Goal: Feedback & Contribution: Submit feedback/report problem

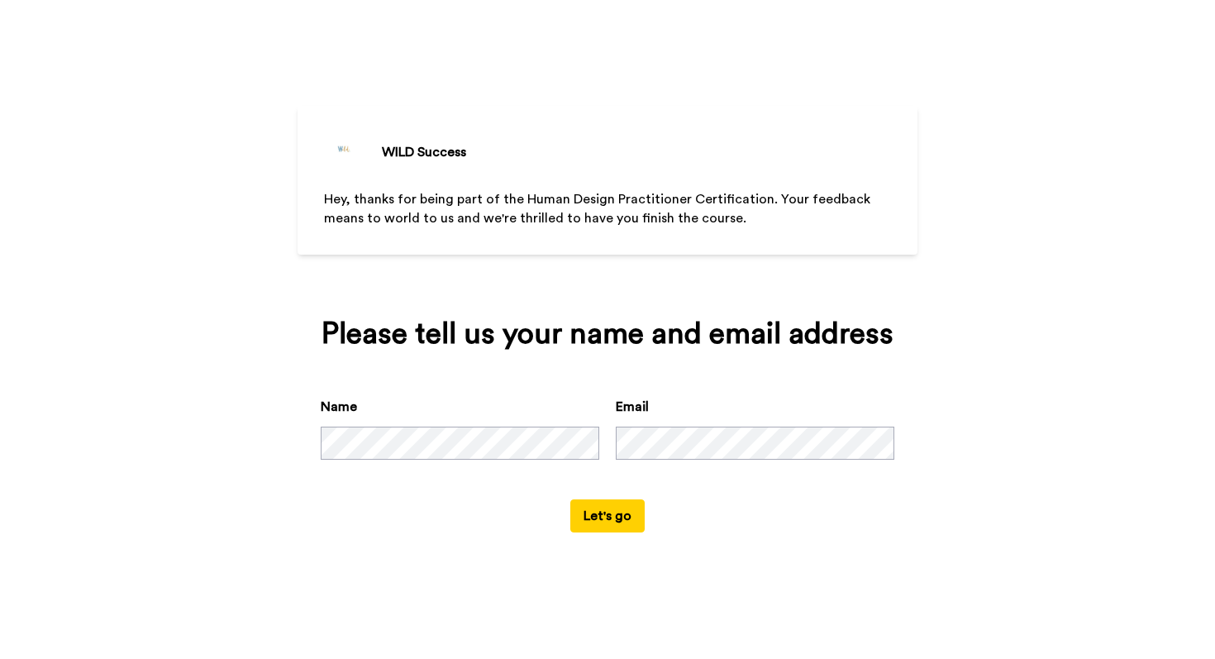
click at [612, 496] on div "Name Email" at bounding box center [608, 448] width 574 height 102
click at [612, 505] on button "Let's go" at bounding box center [607, 515] width 74 height 33
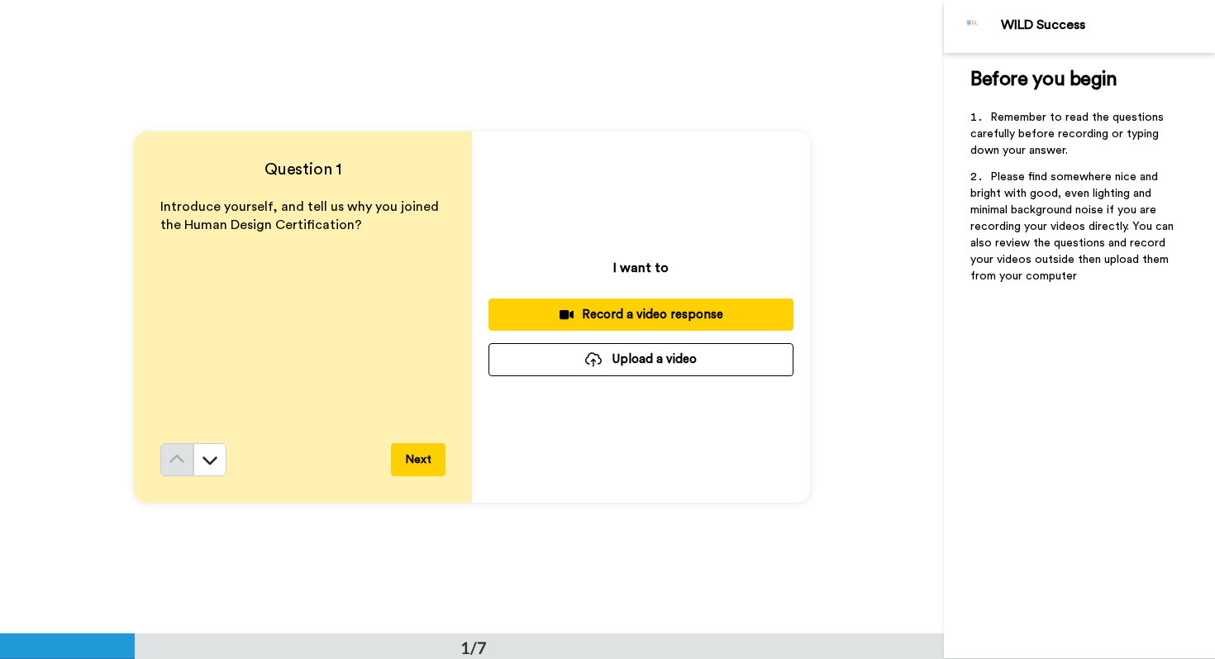
click at [654, 306] on div "Record a video response" at bounding box center [641, 314] width 279 height 17
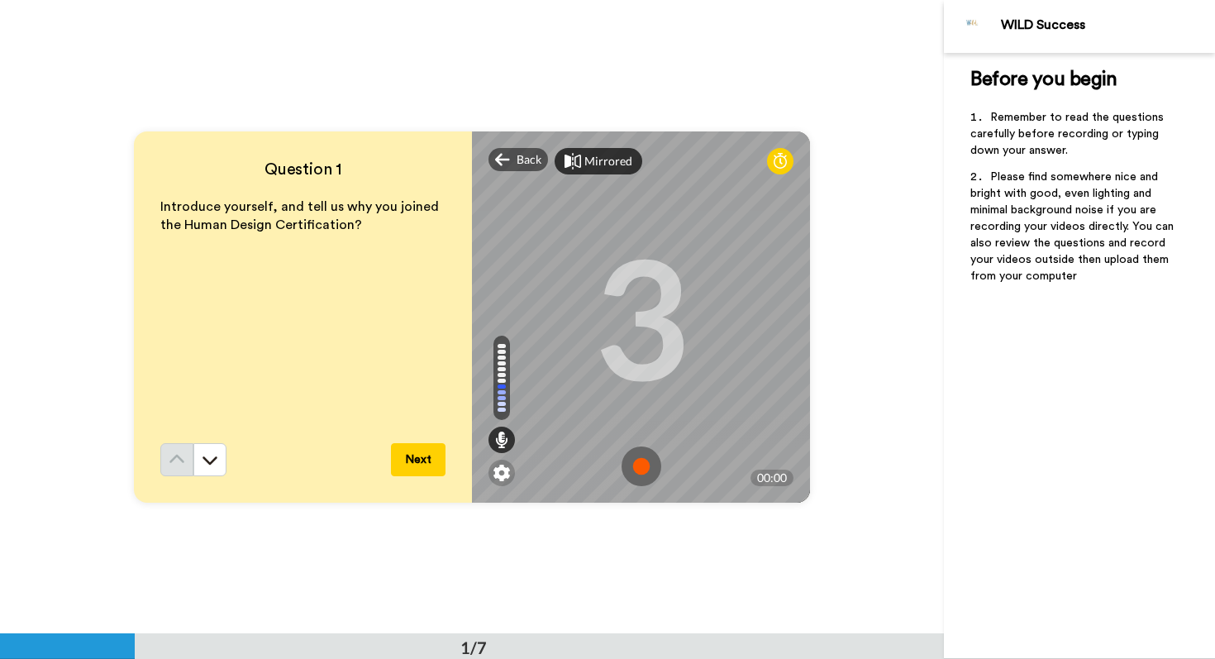
click at [596, 160] on div "Mirrored" at bounding box center [608, 161] width 48 height 17
click at [596, 160] on div "Mirror" at bounding box center [602, 161] width 36 height 17
click at [780, 165] on icon at bounding box center [780, 161] width 13 height 17
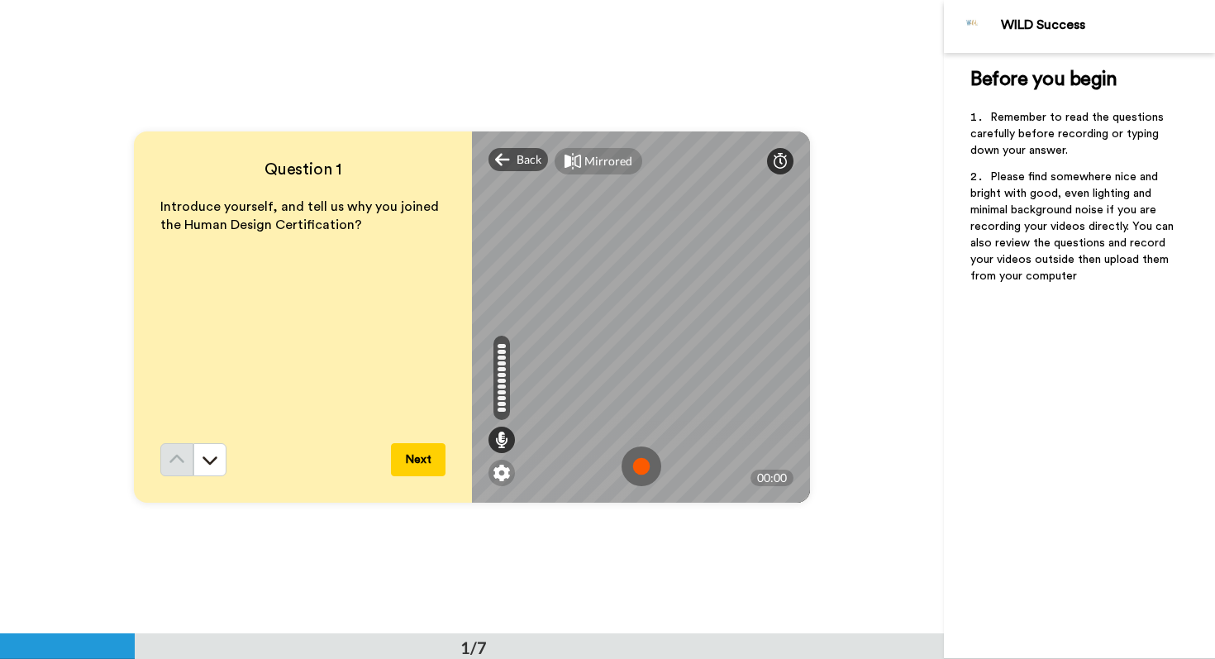
click at [780, 165] on icon at bounding box center [780, 161] width 13 height 17
click at [639, 458] on img at bounding box center [642, 466] width 40 height 40
click at [512, 169] on div "Back" at bounding box center [518, 159] width 60 height 23
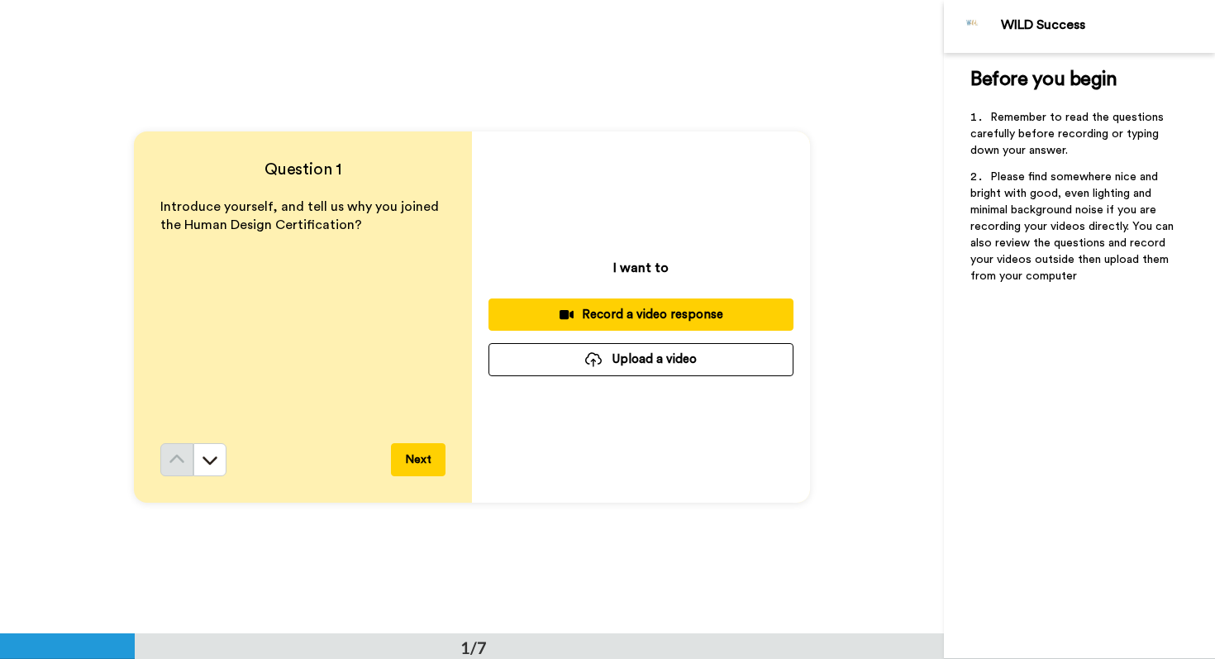
click at [559, 306] on div "Record a video response" at bounding box center [641, 314] width 279 height 17
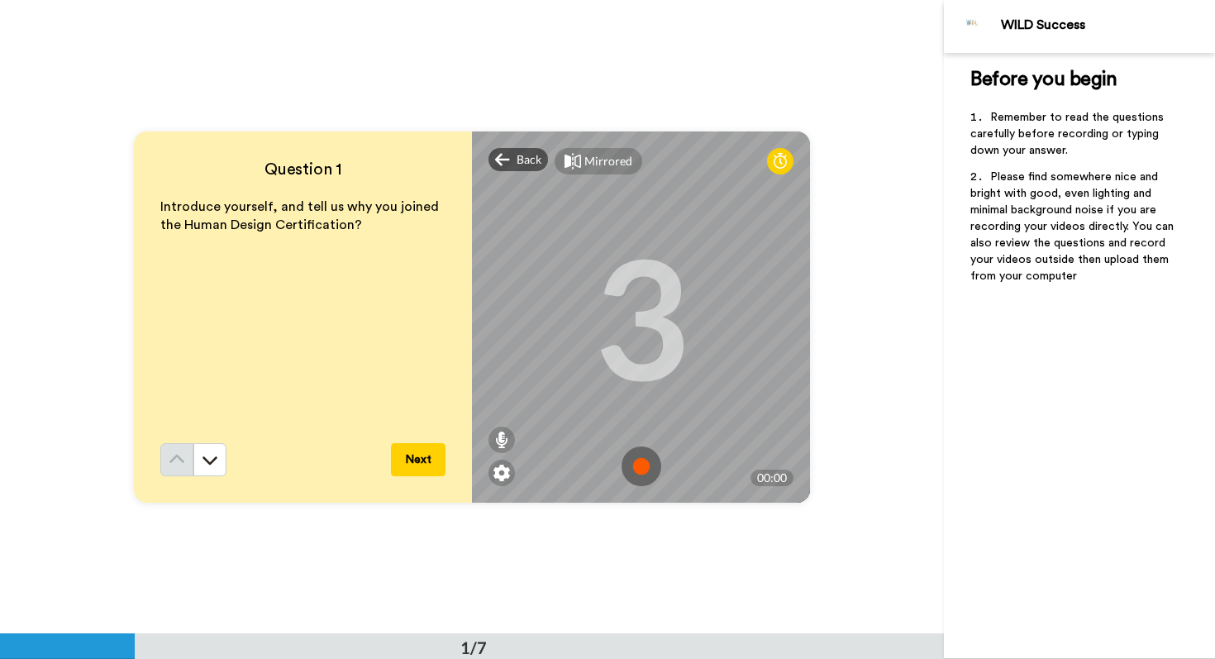
click at [645, 474] on img at bounding box center [642, 466] width 40 height 40
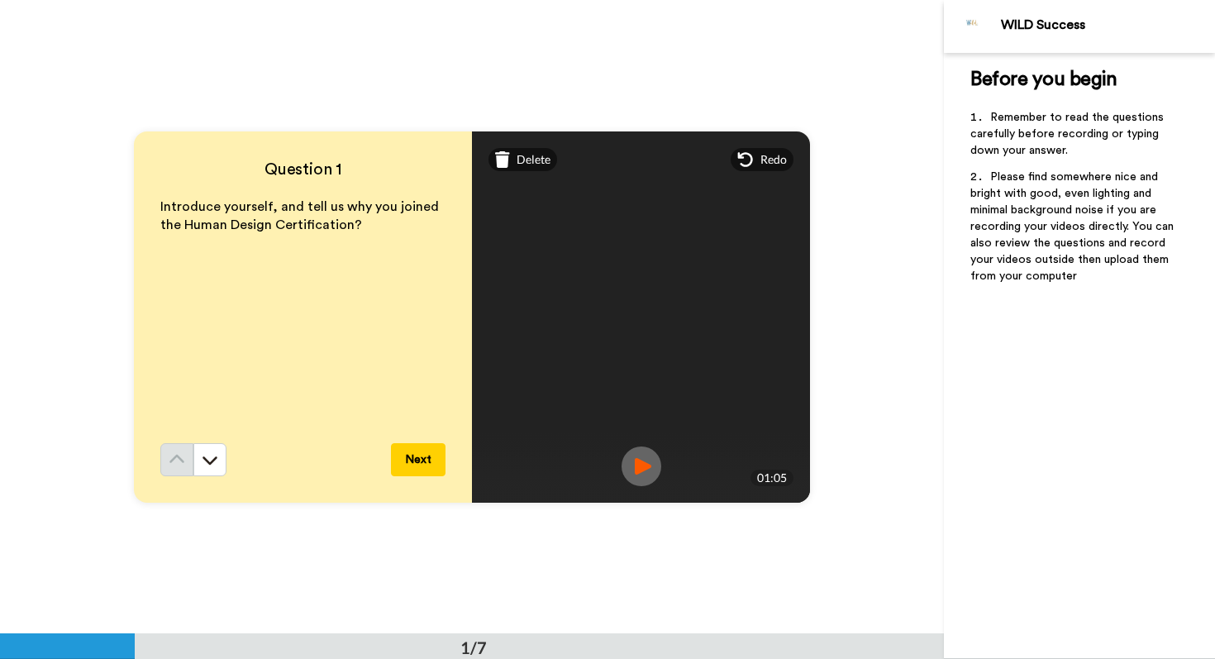
click at [423, 460] on button "Next" at bounding box center [418, 459] width 55 height 33
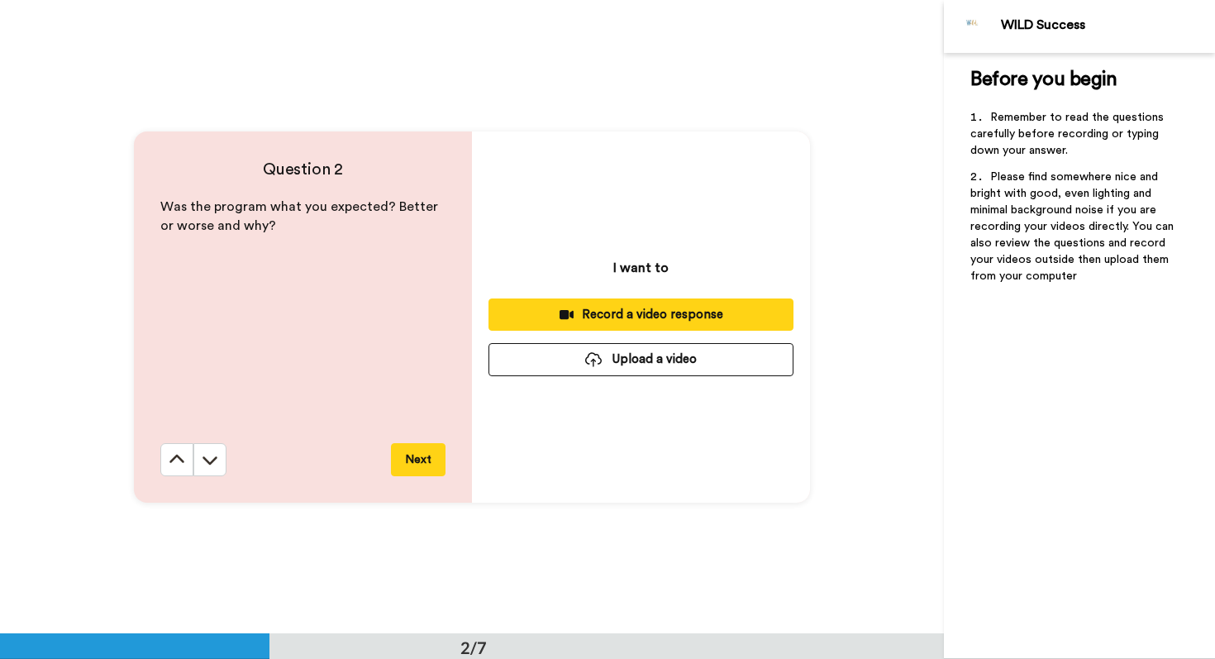
scroll to position [634, 0]
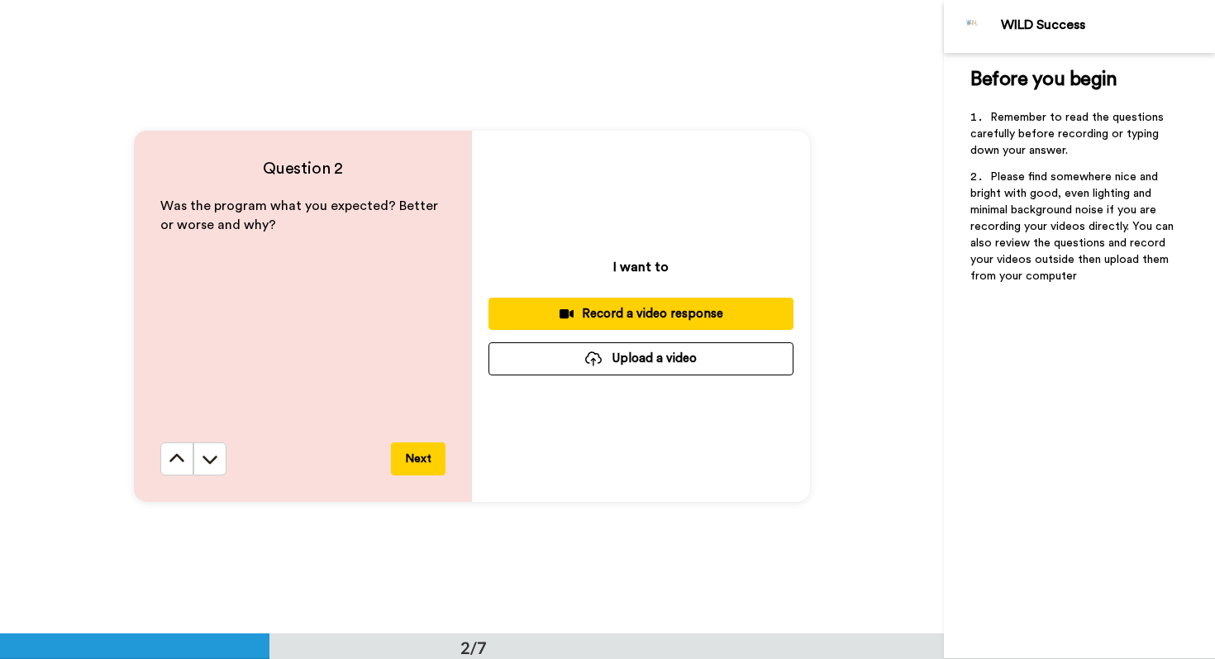
click at [598, 305] on div "Record a video response" at bounding box center [641, 313] width 279 height 17
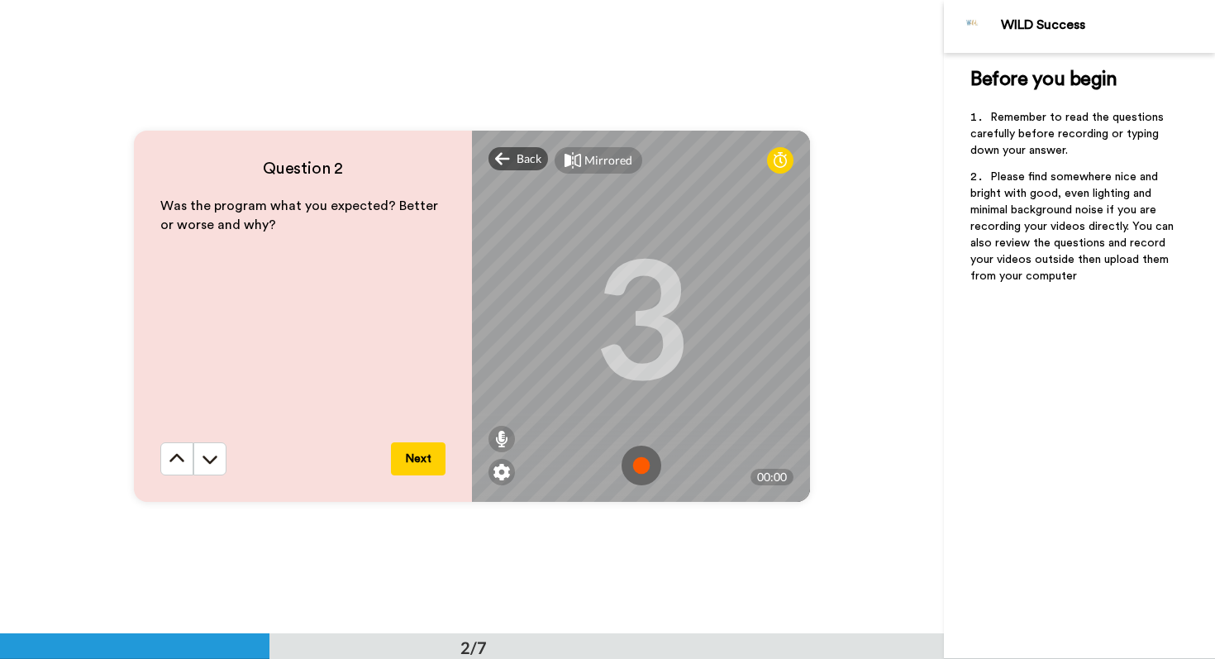
click at [650, 474] on img at bounding box center [642, 466] width 40 height 40
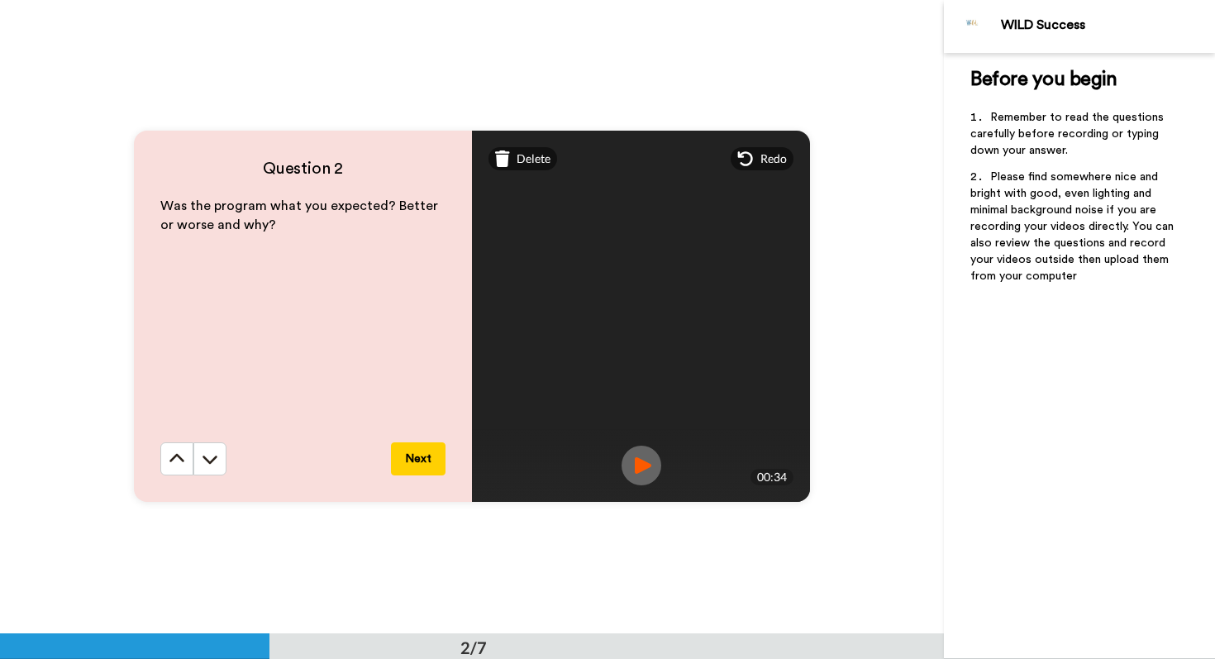
click at [419, 465] on button "Next" at bounding box center [418, 458] width 55 height 33
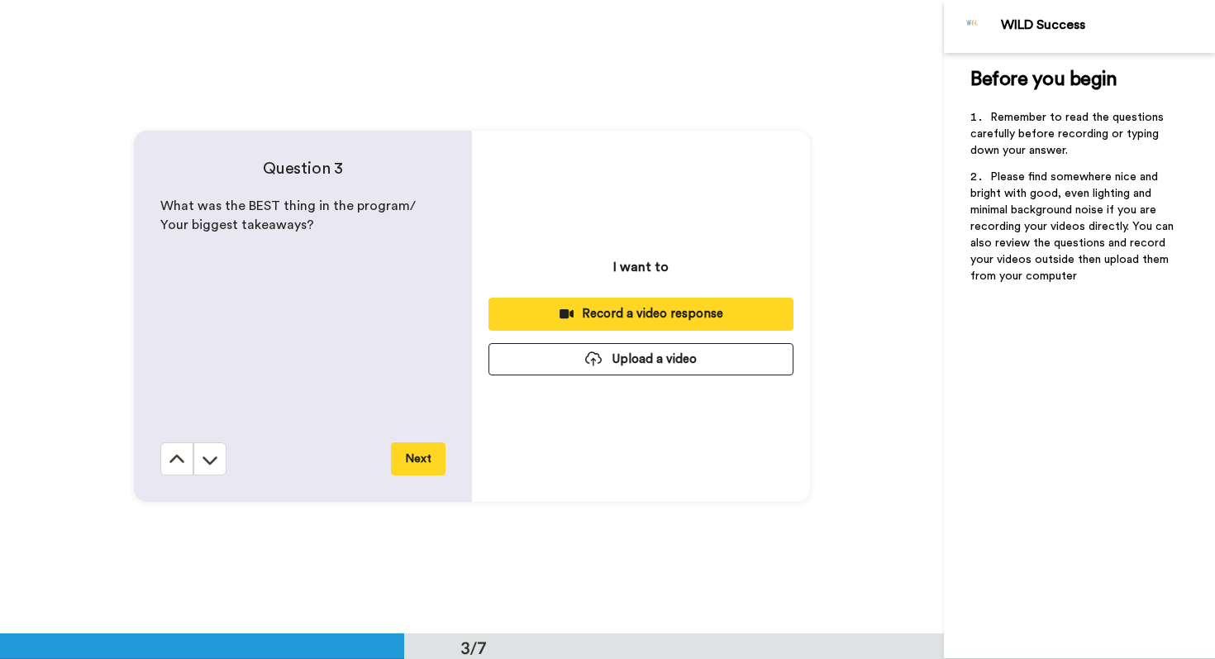
scroll to position [1267, 0]
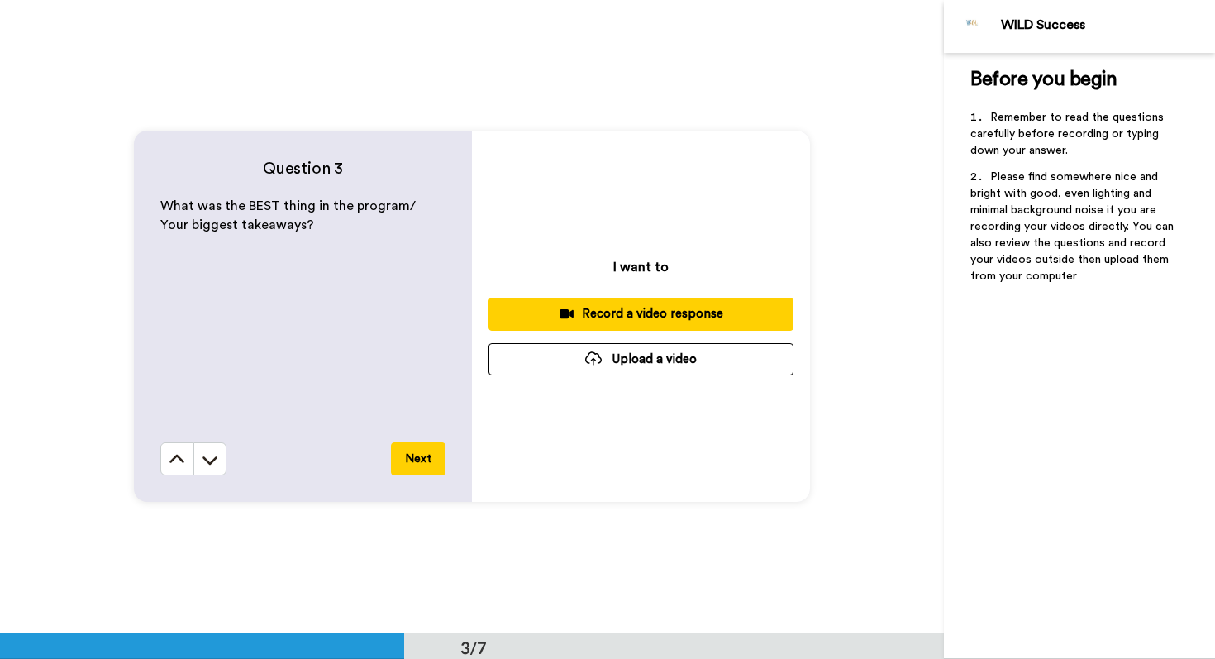
click at [576, 312] on div "Record a video response" at bounding box center [641, 313] width 279 height 17
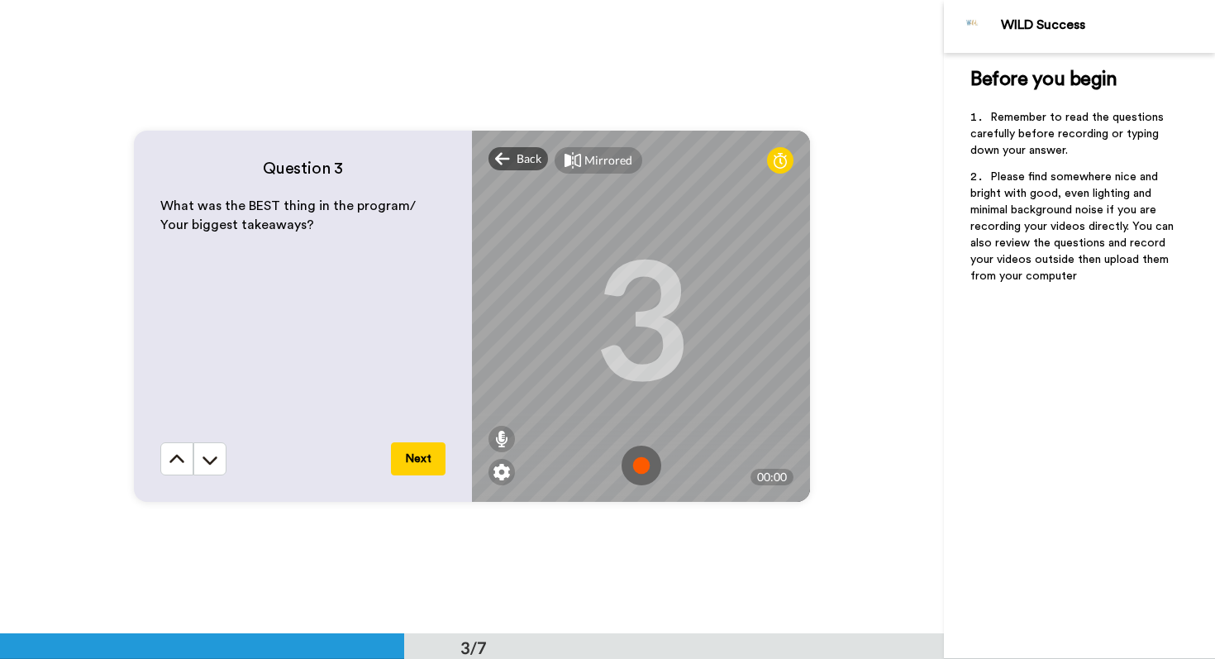
click at [639, 480] on img at bounding box center [642, 466] width 40 height 40
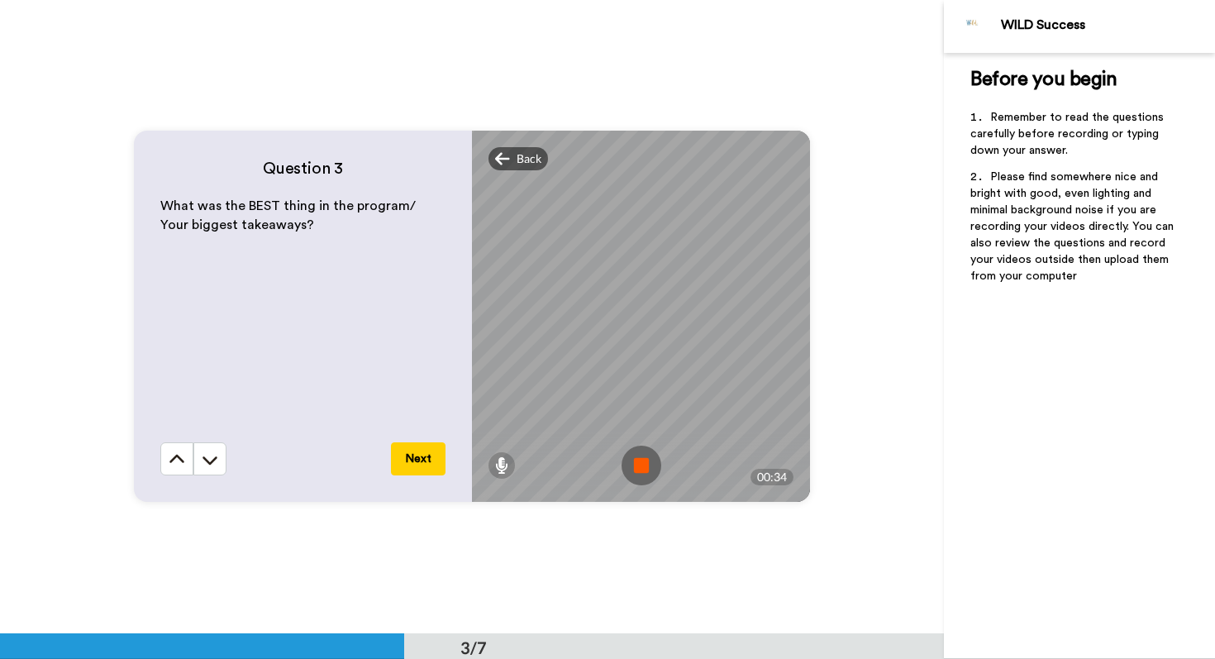
click at [639, 480] on img at bounding box center [642, 466] width 40 height 40
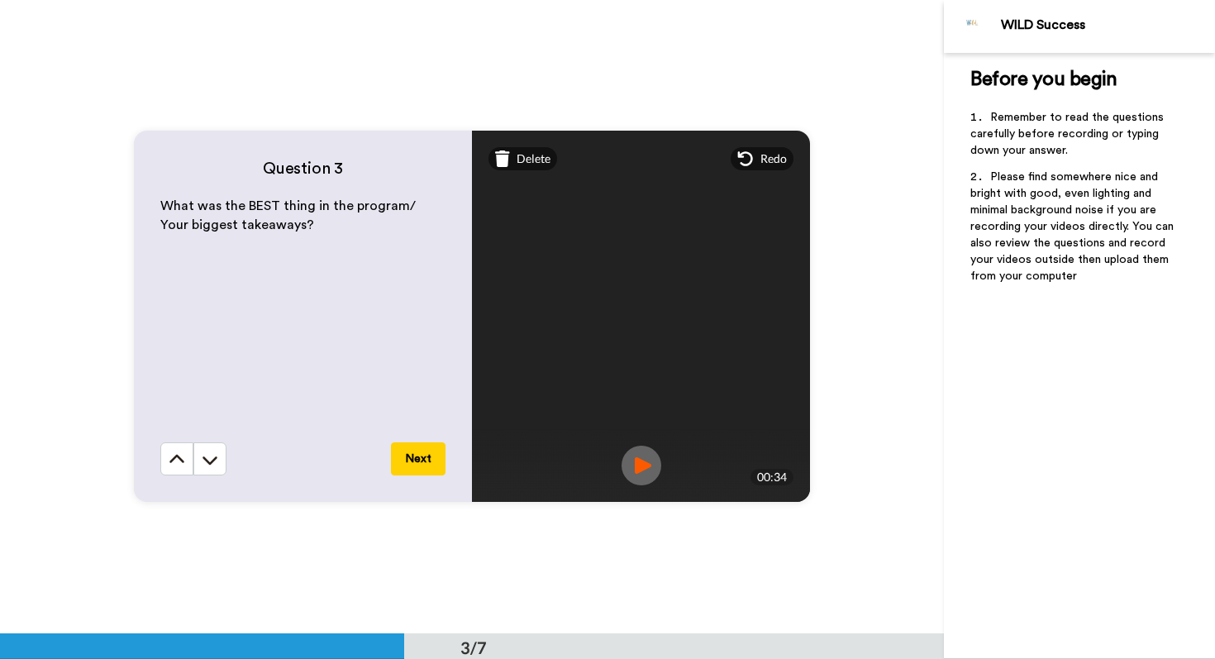
click at [652, 472] on img at bounding box center [642, 466] width 40 height 40
click at [409, 469] on button "Next" at bounding box center [418, 458] width 55 height 33
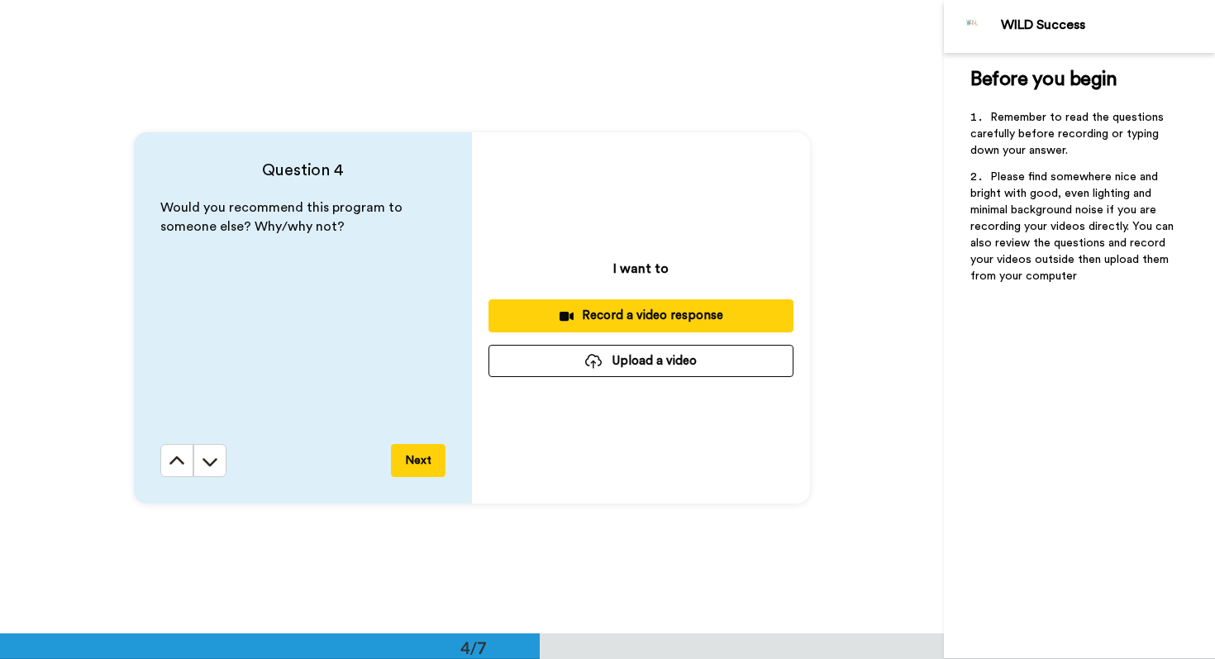
scroll to position [1900, 0]
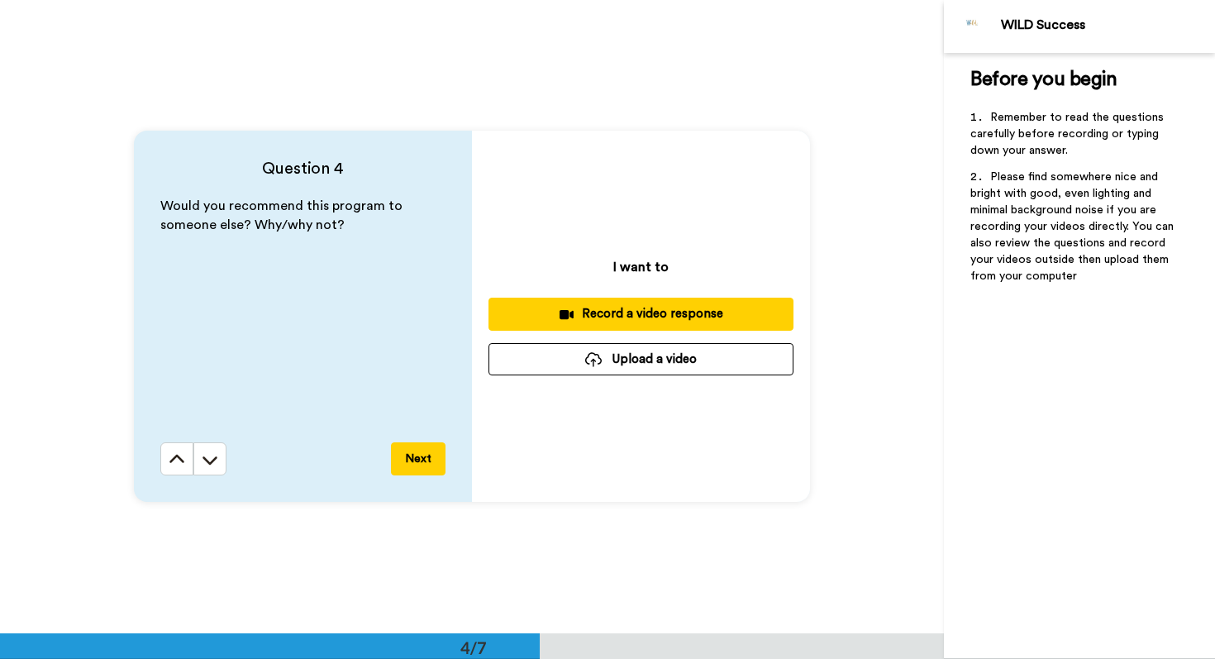
click at [579, 309] on div "Record a video response" at bounding box center [641, 313] width 279 height 17
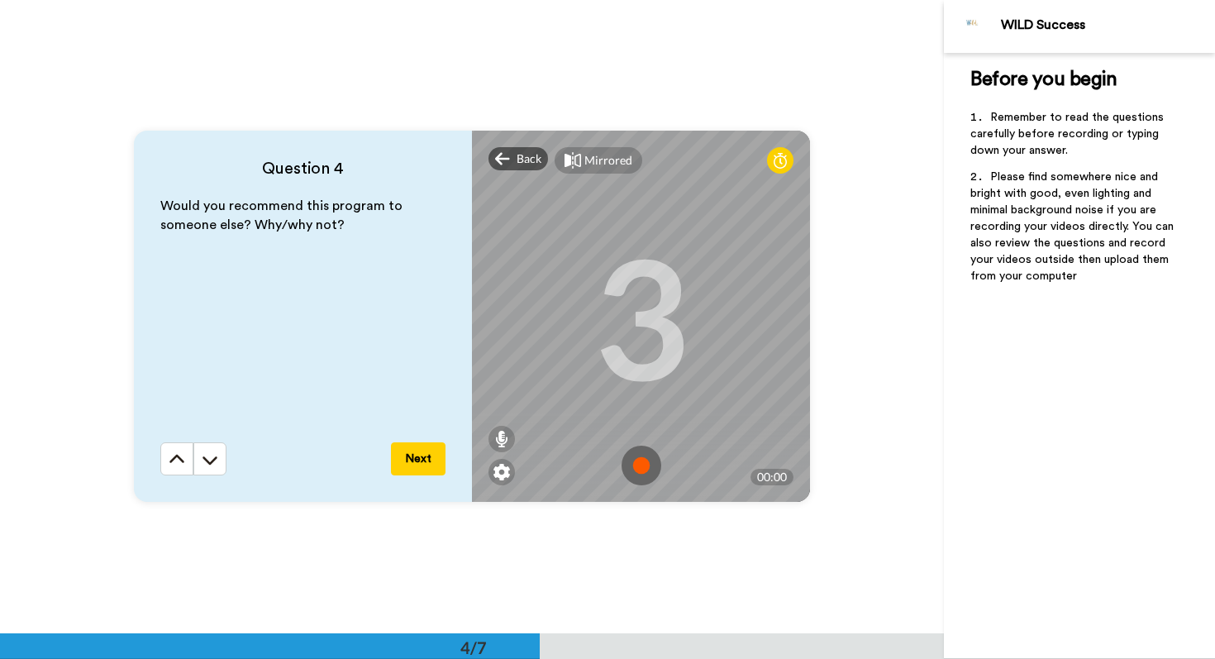
click at [651, 477] on img at bounding box center [642, 466] width 40 height 40
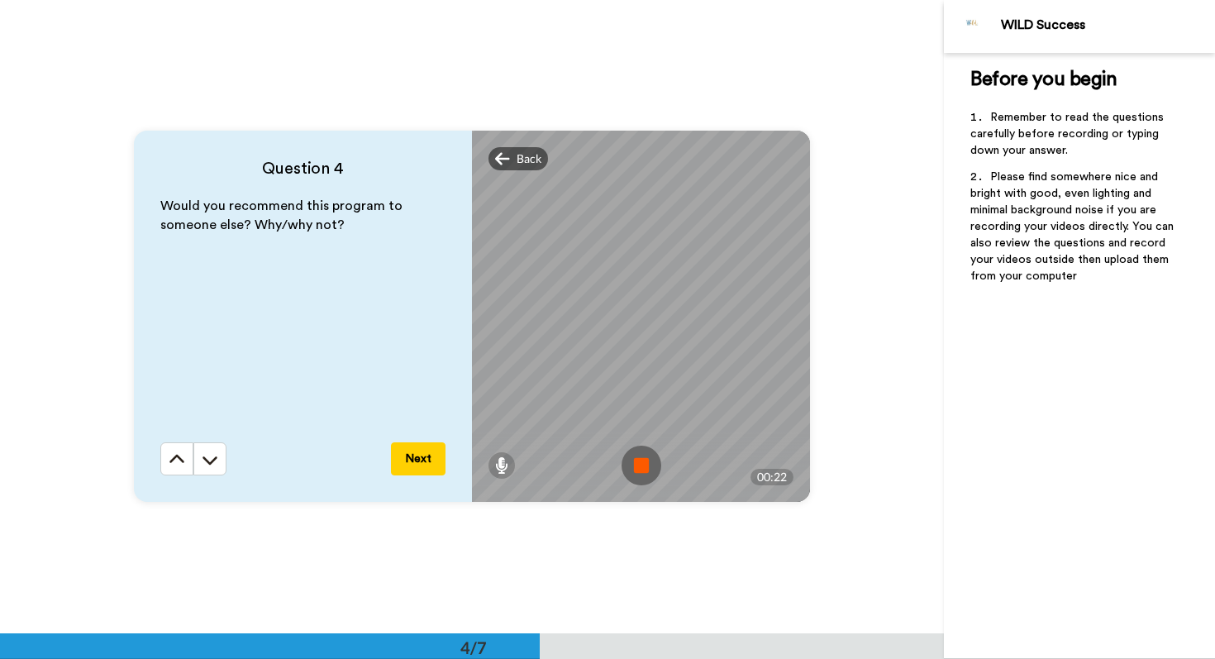
click at [651, 477] on img at bounding box center [642, 466] width 40 height 40
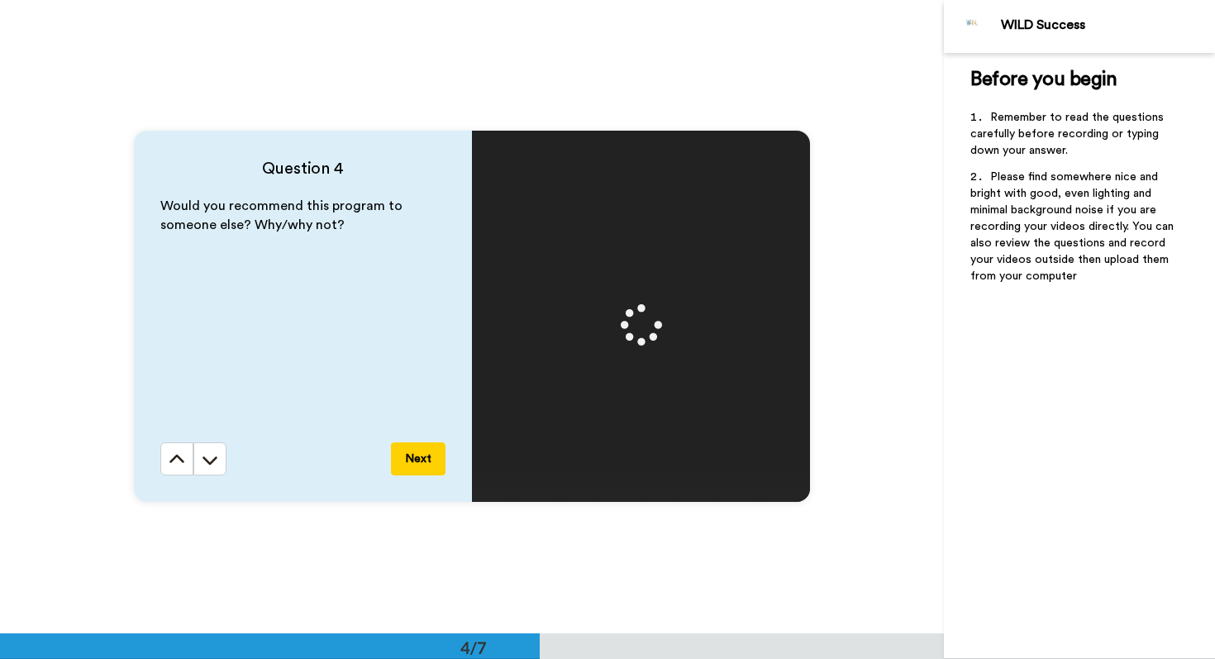
click at [422, 465] on button "Next" at bounding box center [418, 458] width 55 height 33
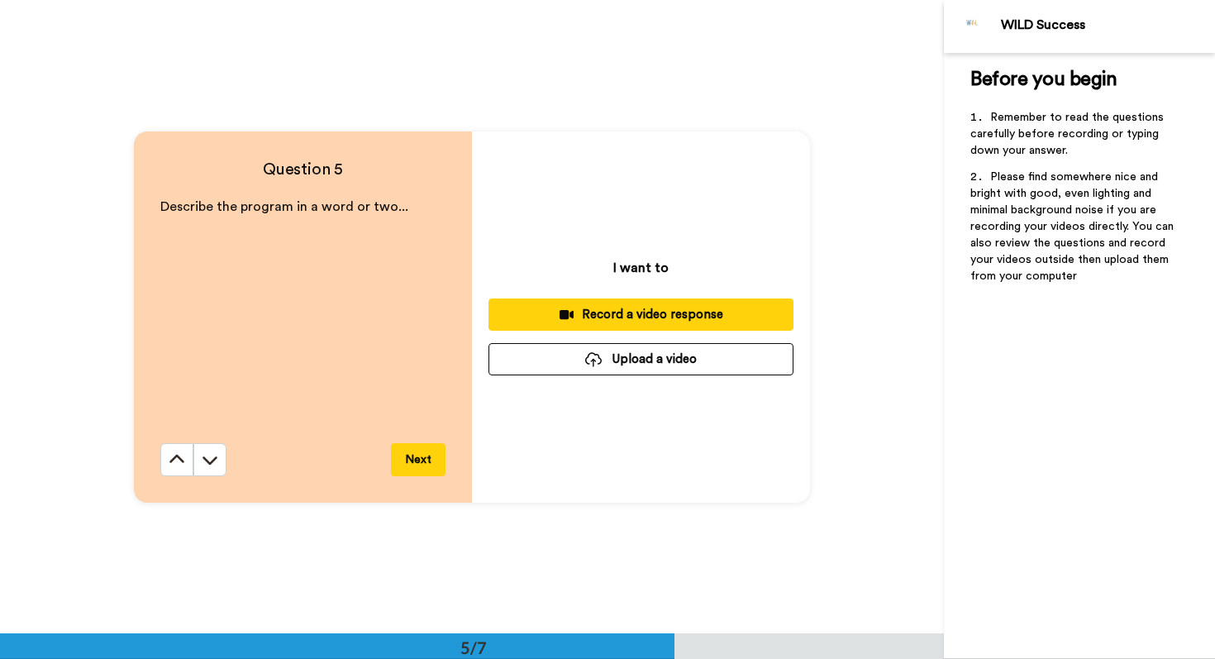
scroll to position [2533, 0]
click at [586, 322] on div "Record a video response" at bounding box center [641, 314] width 279 height 17
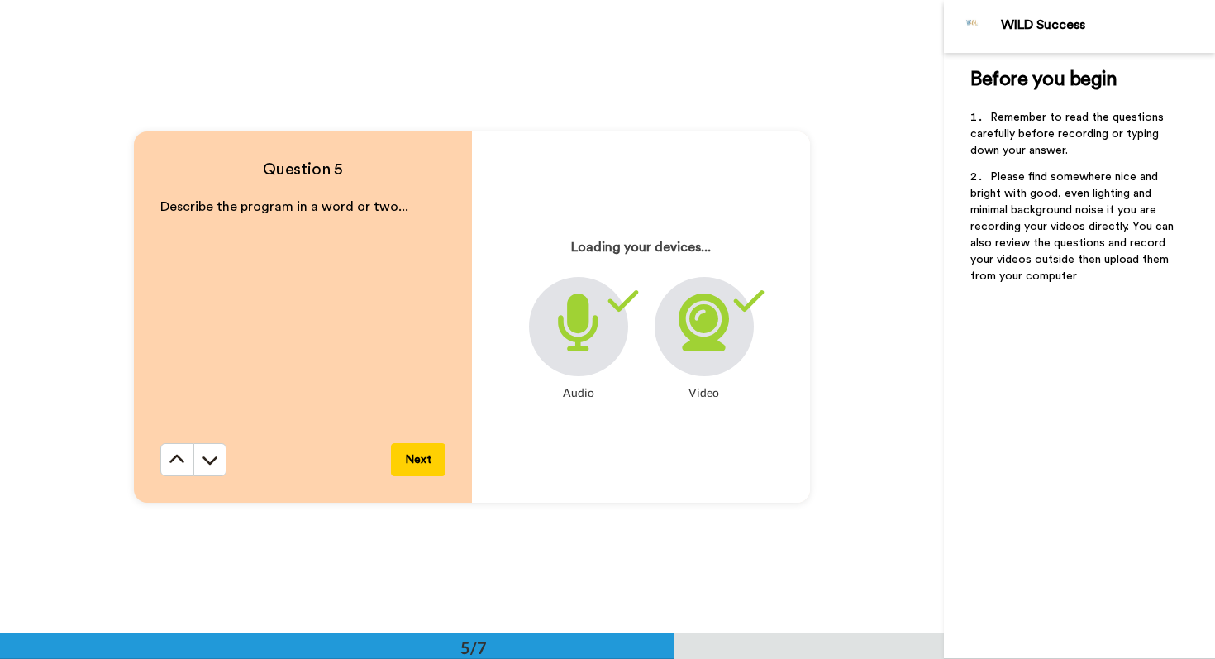
click at [416, 467] on button "Next" at bounding box center [418, 459] width 55 height 33
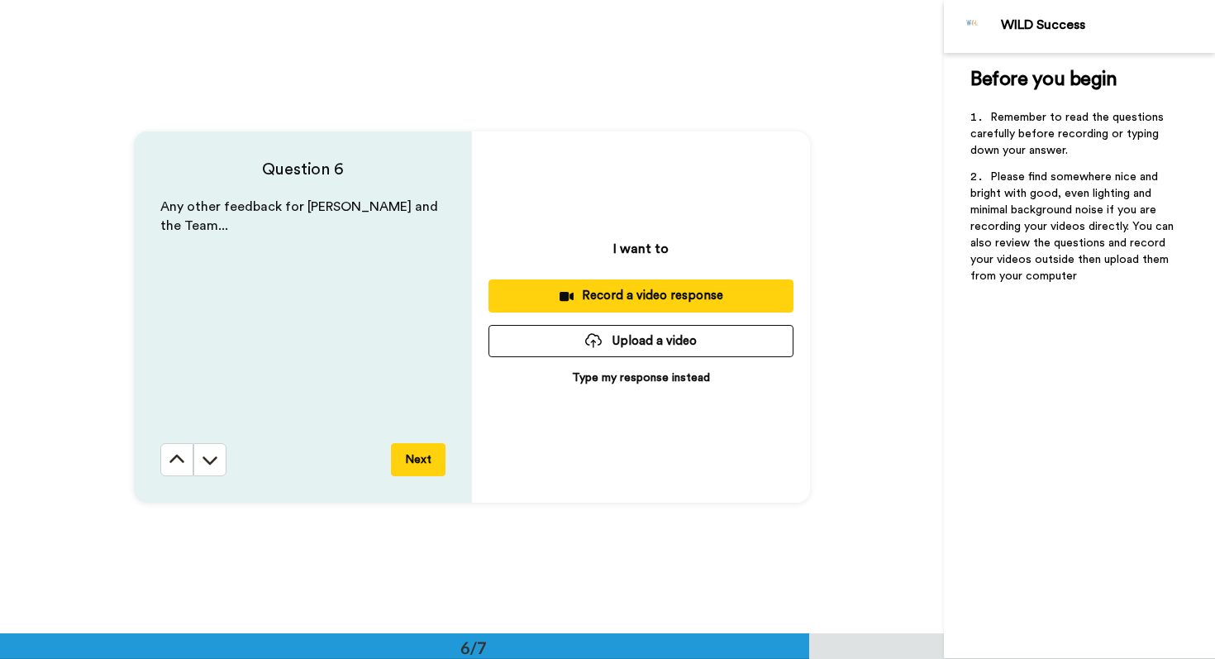
scroll to position [3167, 0]
click at [176, 462] on icon at bounding box center [177, 458] width 17 height 17
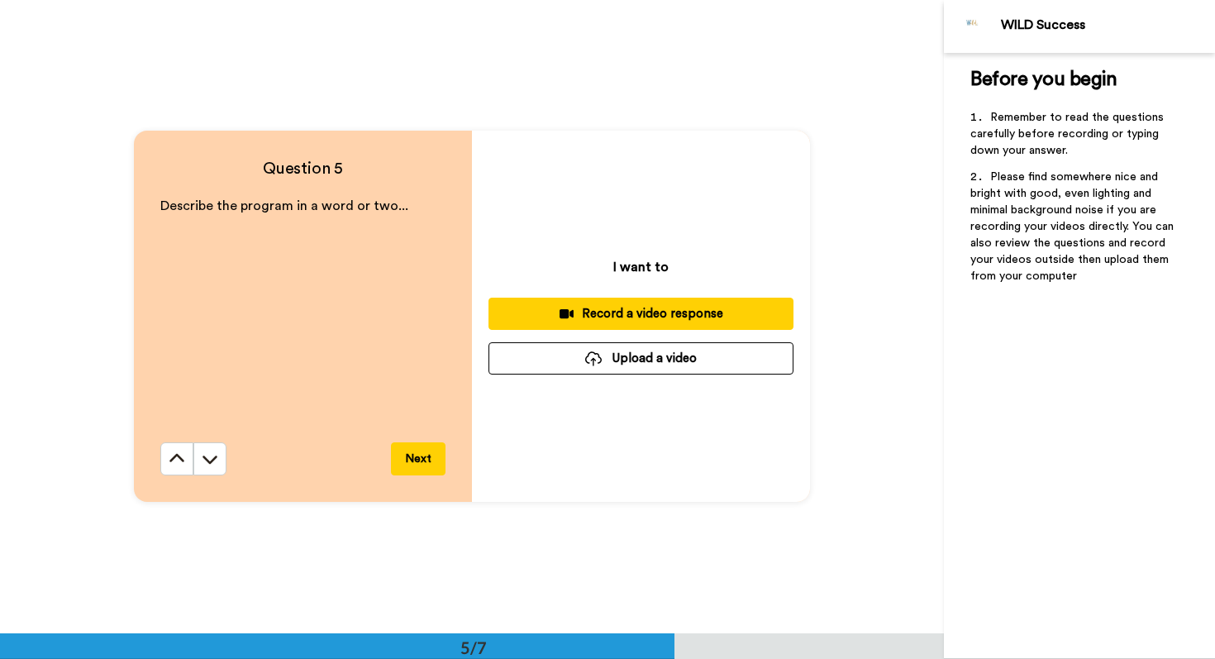
scroll to position [2533, 0]
click at [663, 308] on div "Record a video response" at bounding box center [641, 314] width 279 height 17
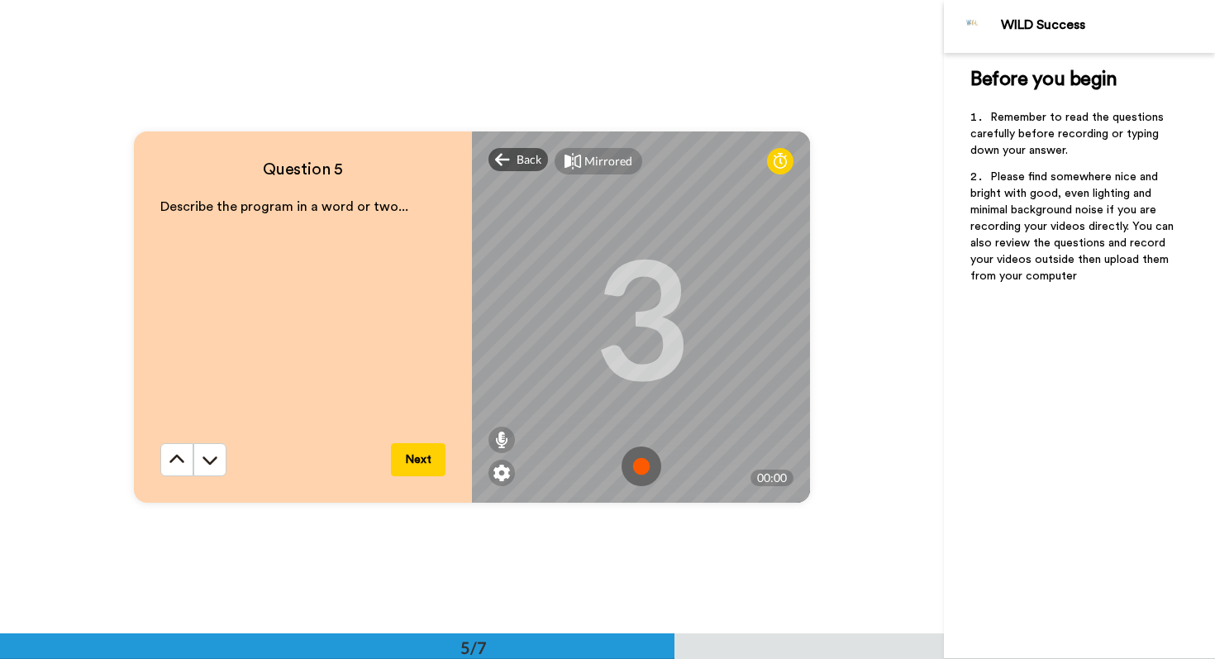
click at [635, 461] on img at bounding box center [642, 466] width 40 height 40
click at [636, 469] on img at bounding box center [642, 466] width 40 height 40
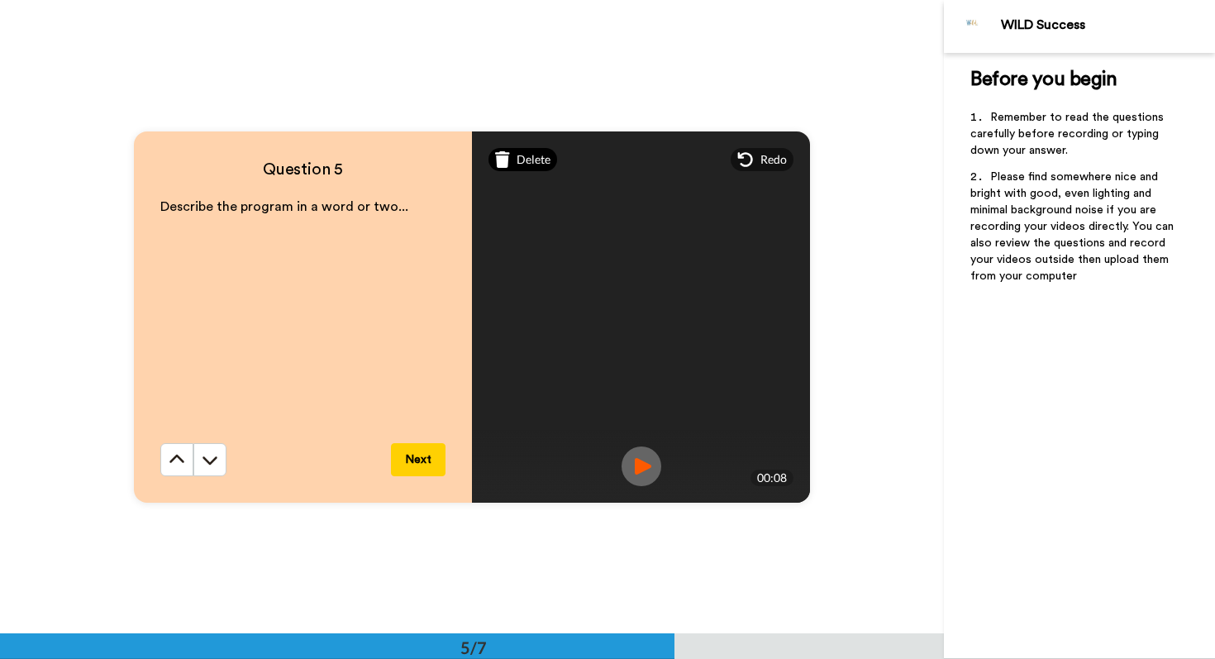
click at [538, 154] on span "Delete" at bounding box center [534, 159] width 34 height 17
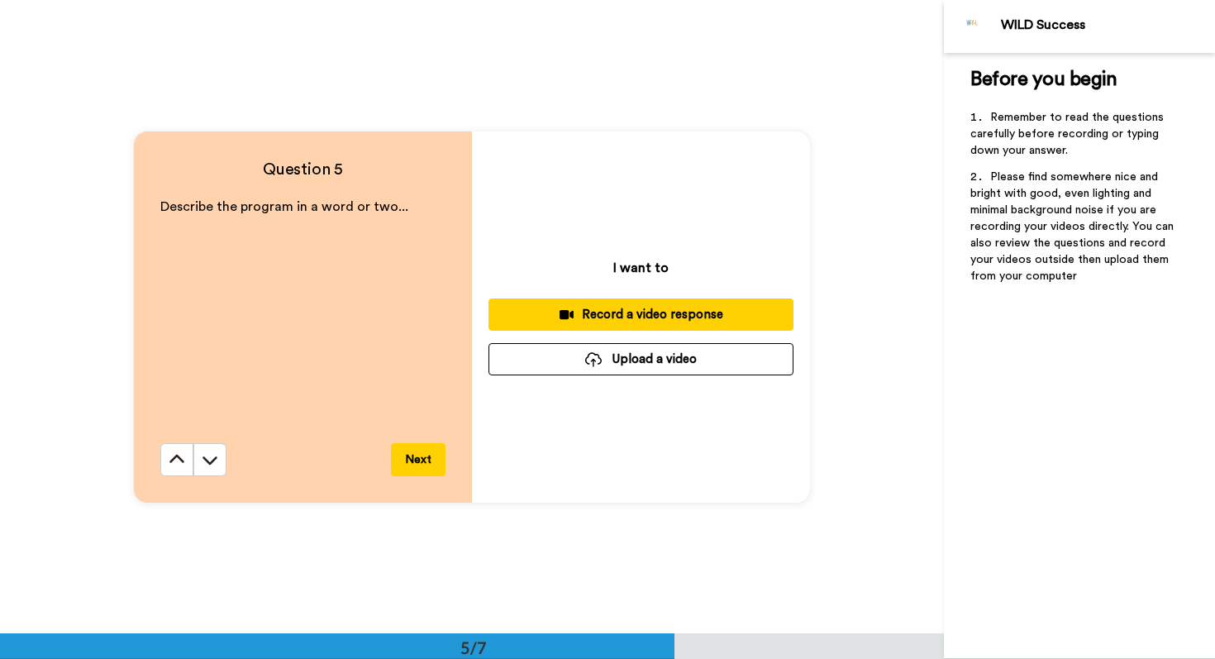
click at [591, 307] on div "Record a video response" at bounding box center [641, 314] width 279 height 17
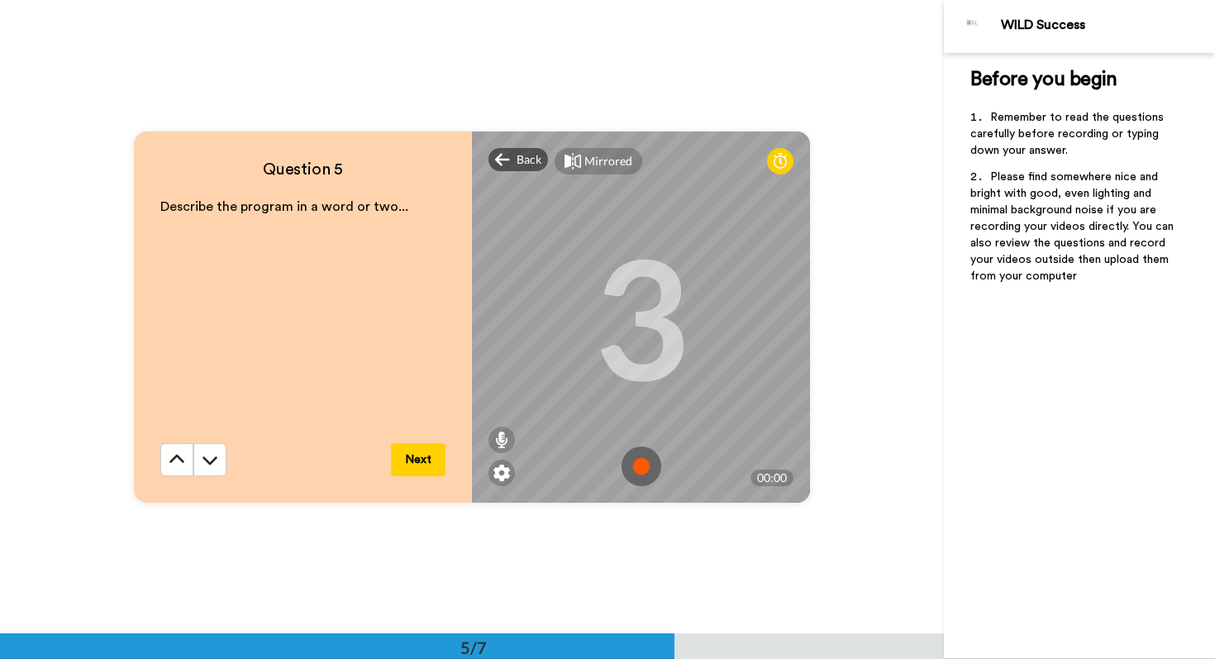
click at [641, 464] on img at bounding box center [642, 466] width 40 height 40
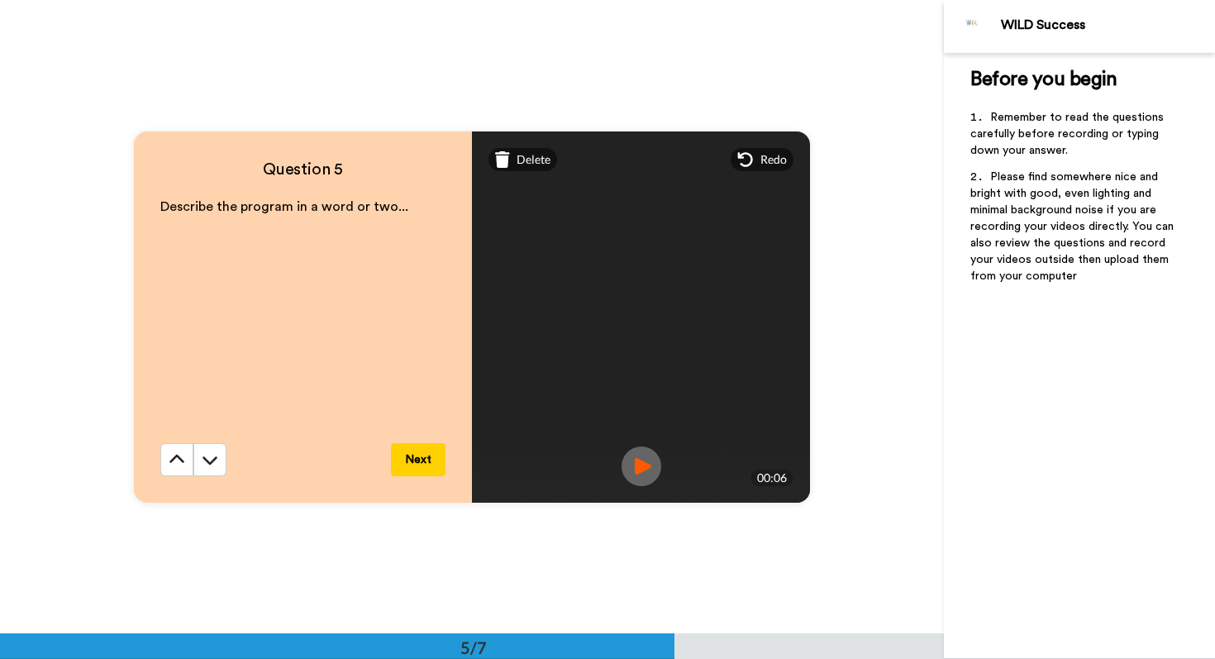
click at [648, 454] on img at bounding box center [642, 466] width 40 height 40
click at [431, 458] on button "Next" at bounding box center [418, 459] width 55 height 33
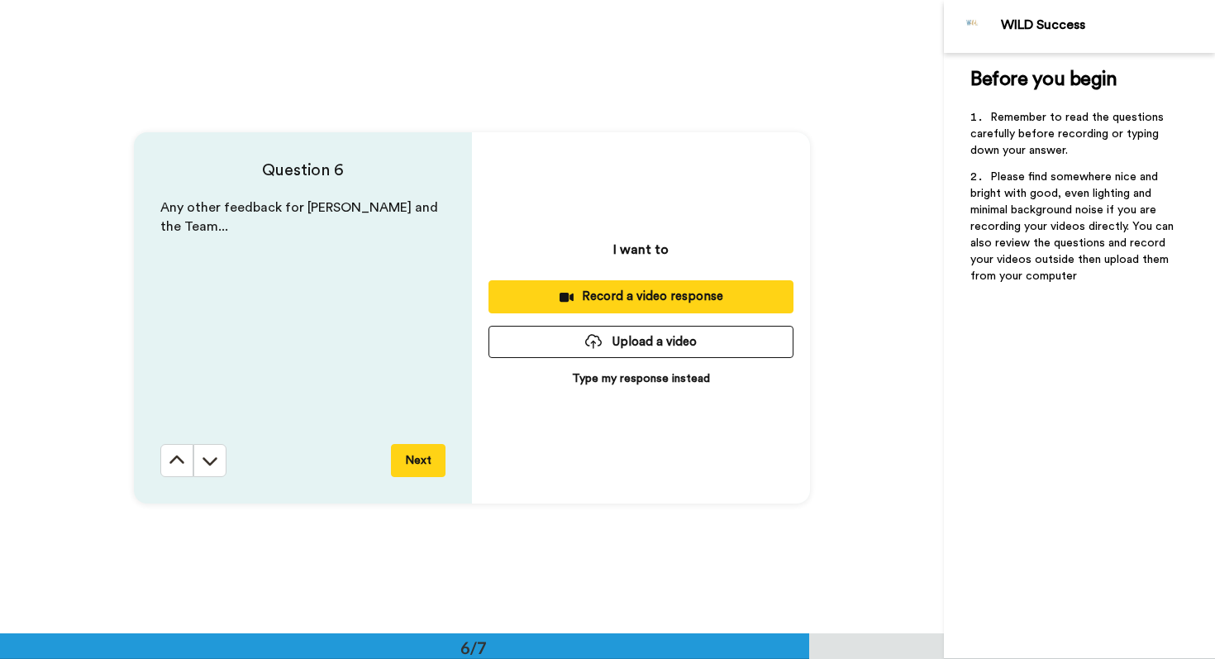
scroll to position [3167, 0]
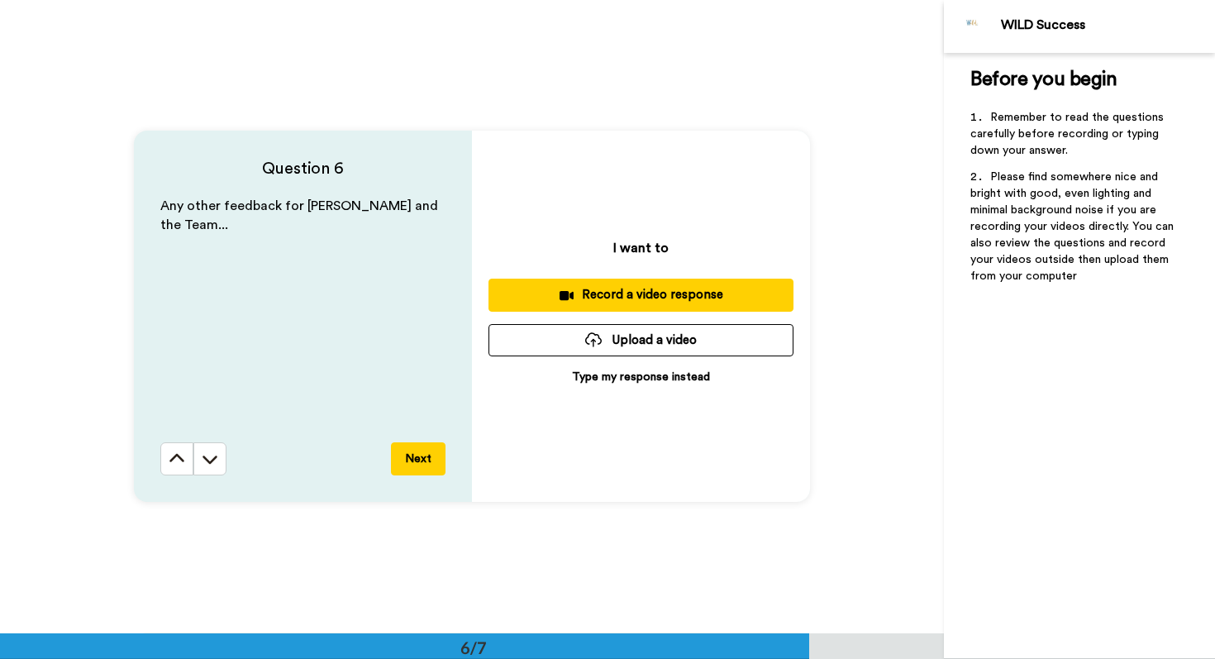
click at [611, 305] on button "Record a video response" at bounding box center [640, 295] width 305 height 32
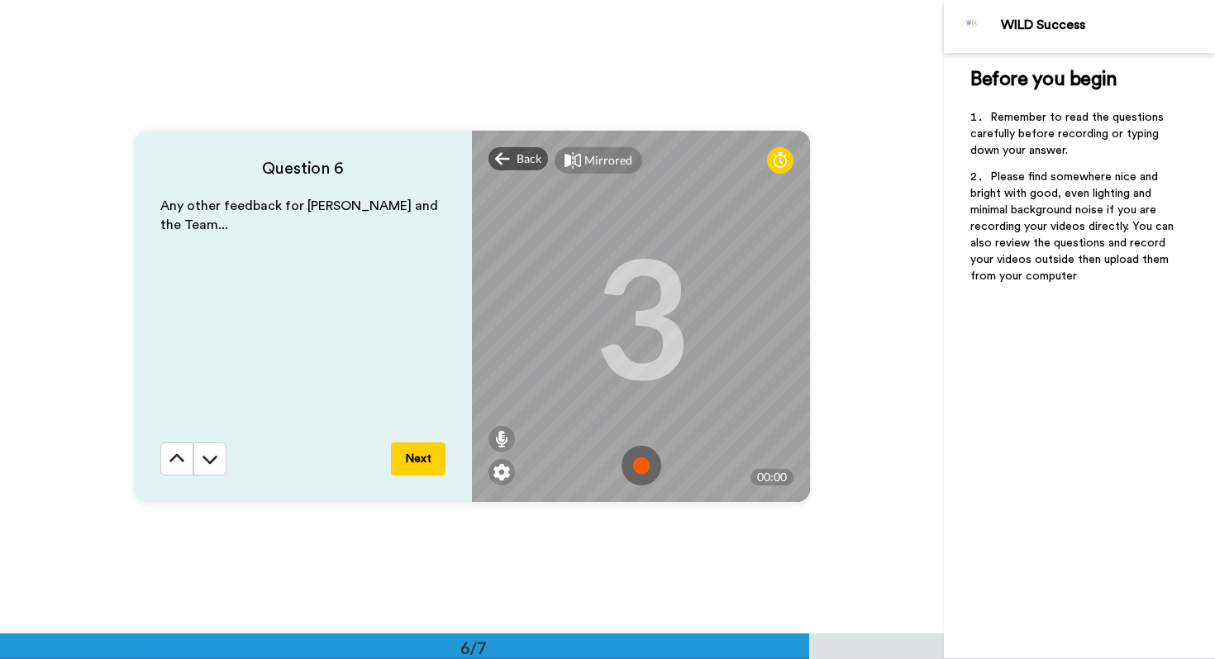
click at [623, 469] on img at bounding box center [642, 466] width 40 height 40
click at [440, 451] on button "Next" at bounding box center [418, 458] width 55 height 33
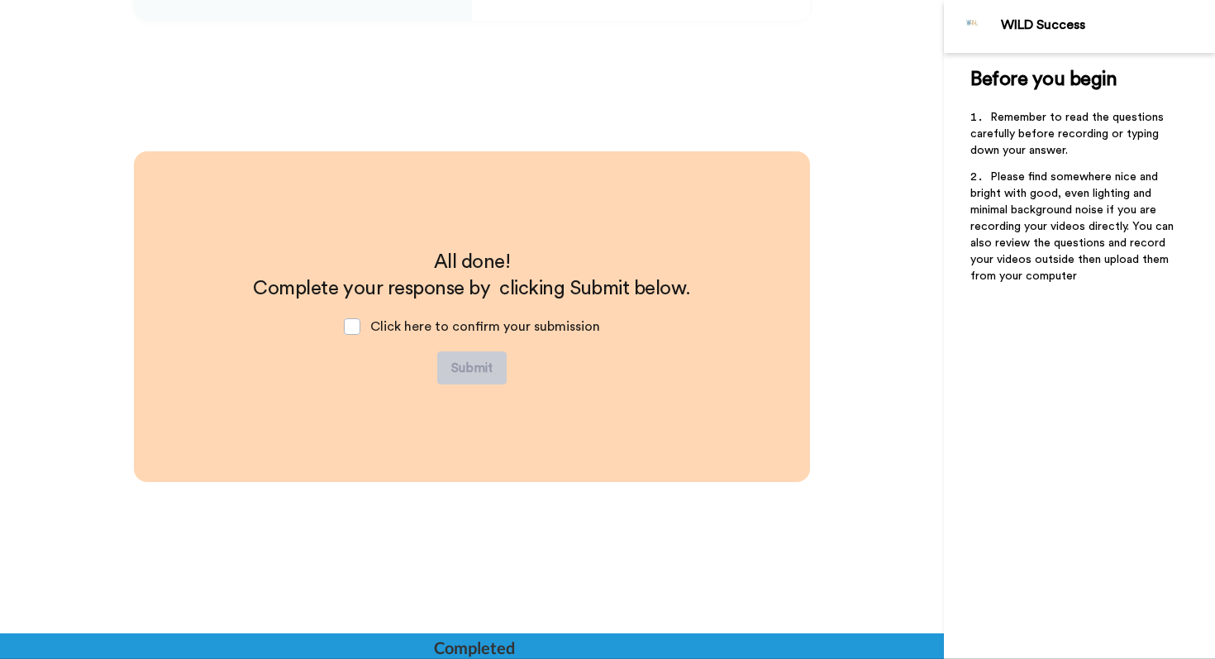
click at [422, 455] on div "All done! Complete your response by clicking Submit below. Click here to confir…" at bounding box center [472, 316] width 676 height 331
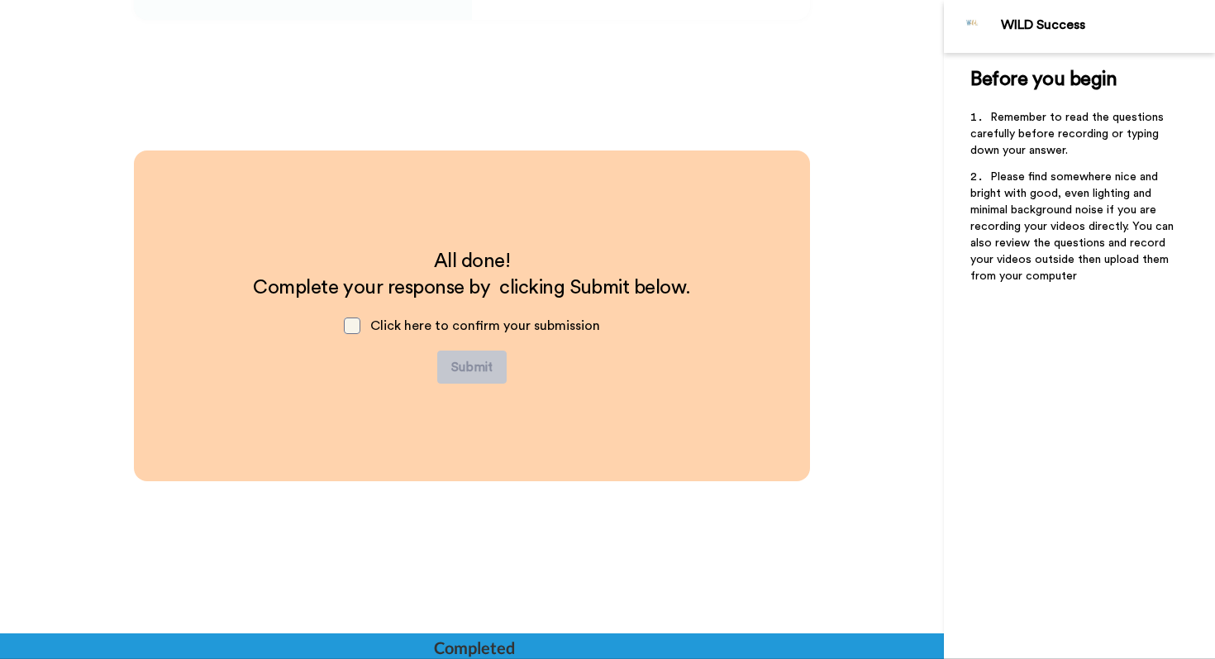
click at [354, 332] on span at bounding box center [352, 325] width 17 height 17
click at [463, 357] on button "Submit" at bounding box center [471, 366] width 69 height 33
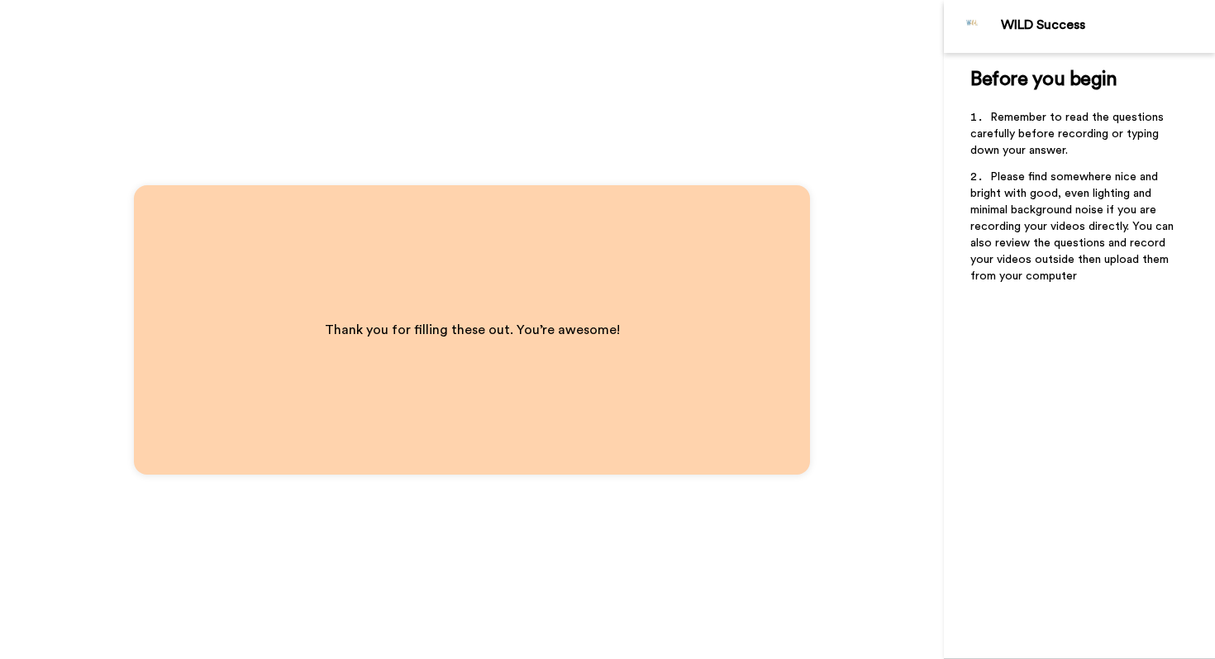
click at [461, 338] on p "Thank you for filling these out. You’re awesome!" at bounding box center [472, 329] width 295 height 23
